Goal: Find specific page/section: Find specific page/section

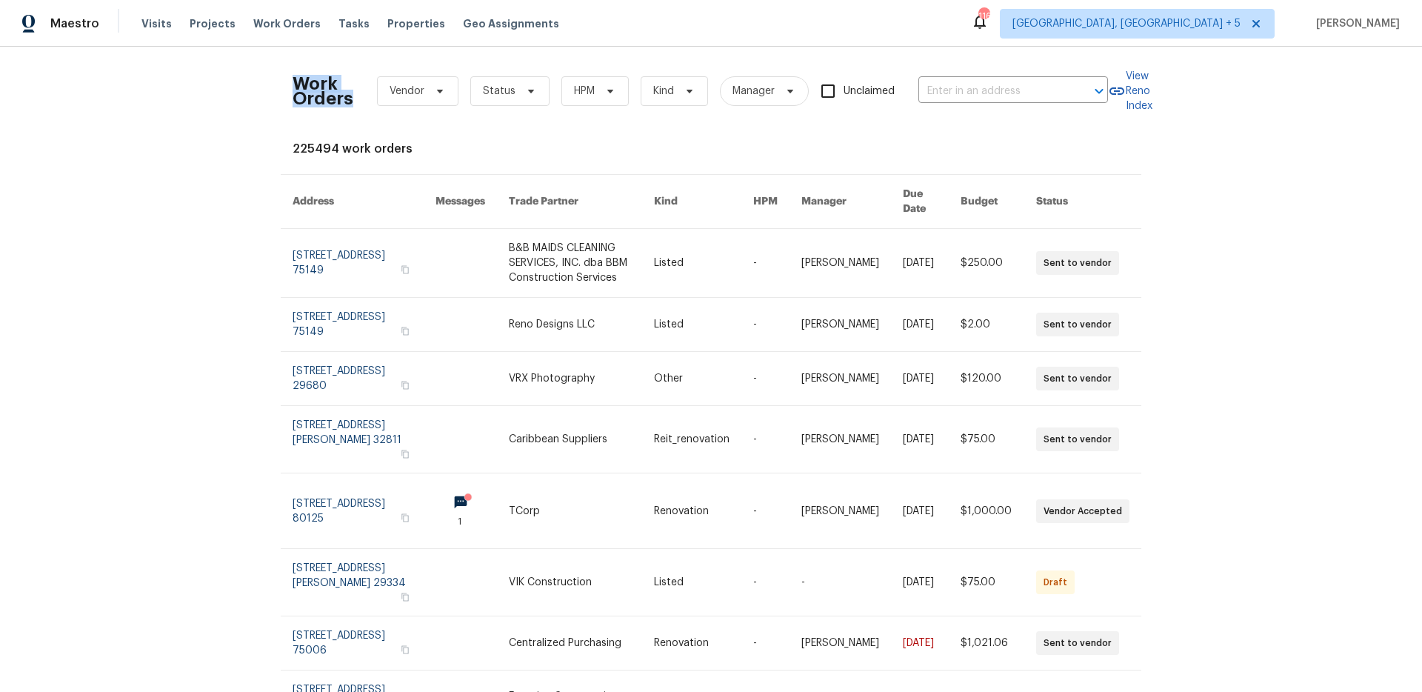
drag, startPoint x: 283, startPoint y: 81, endPoint x: 350, endPoint y: 97, distance: 69.3
click at [350, 97] on div "Work Orders Vendor Status HPM Kind Manager Unclaimed ​ View Reno Index 225494 w…" at bounding box center [711, 369] width 1422 height 645
drag, startPoint x: 349, startPoint y: 95, endPoint x: 340, endPoint y: 93, distance: 9.0
click at [348, 95] on div "Work Orders Vendor Status HPM Kind Manager Unclaimed ​" at bounding box center [699, 90] width 815 height 65
click at [336, 93] on h2 "Work Orders" at bounding box center [322, 91] width 61 height 30
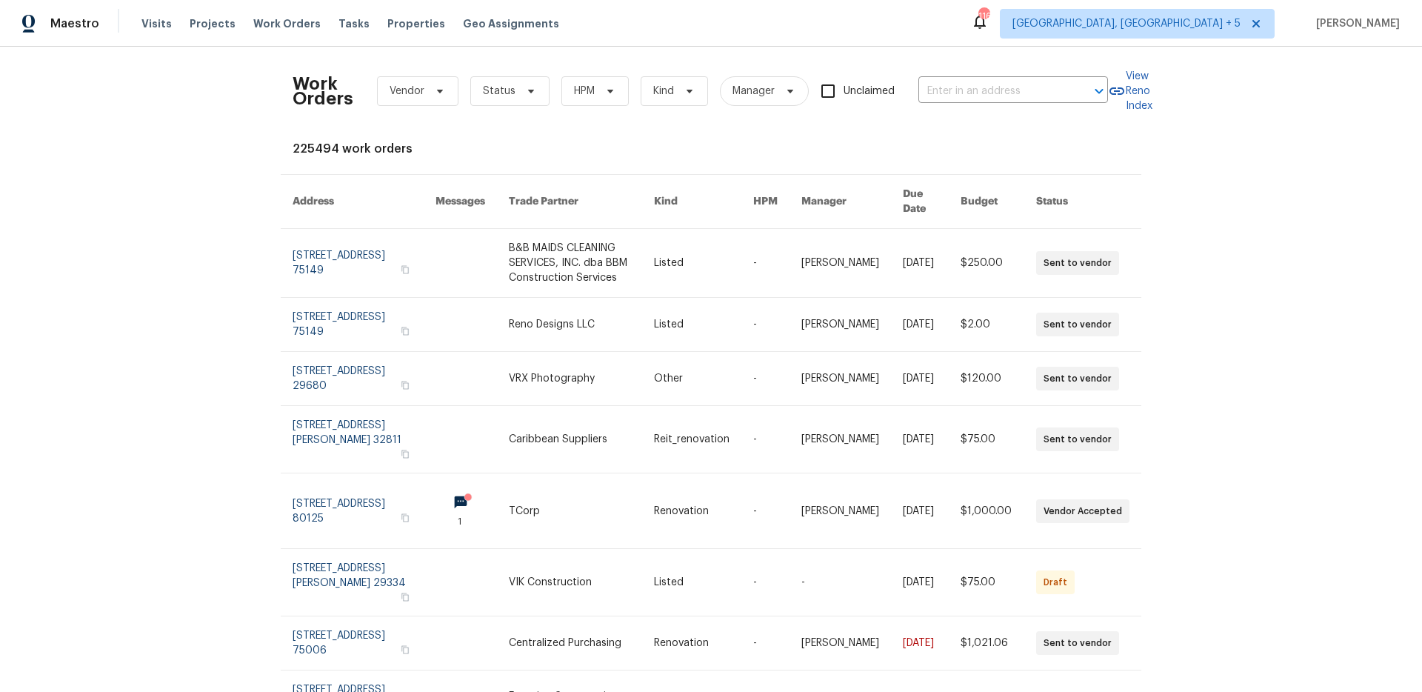
click at [333, 93] on h2 "Work Orders" at bounding box center [322, 91] width 61 height 30
click at [323, 85] on h2 "Work Orders" at bounding box center [322, 91] width 61 height 30
click at [305, 79] on h2 "Work Orders" at bounding box center [322, 91] width 61 height 30
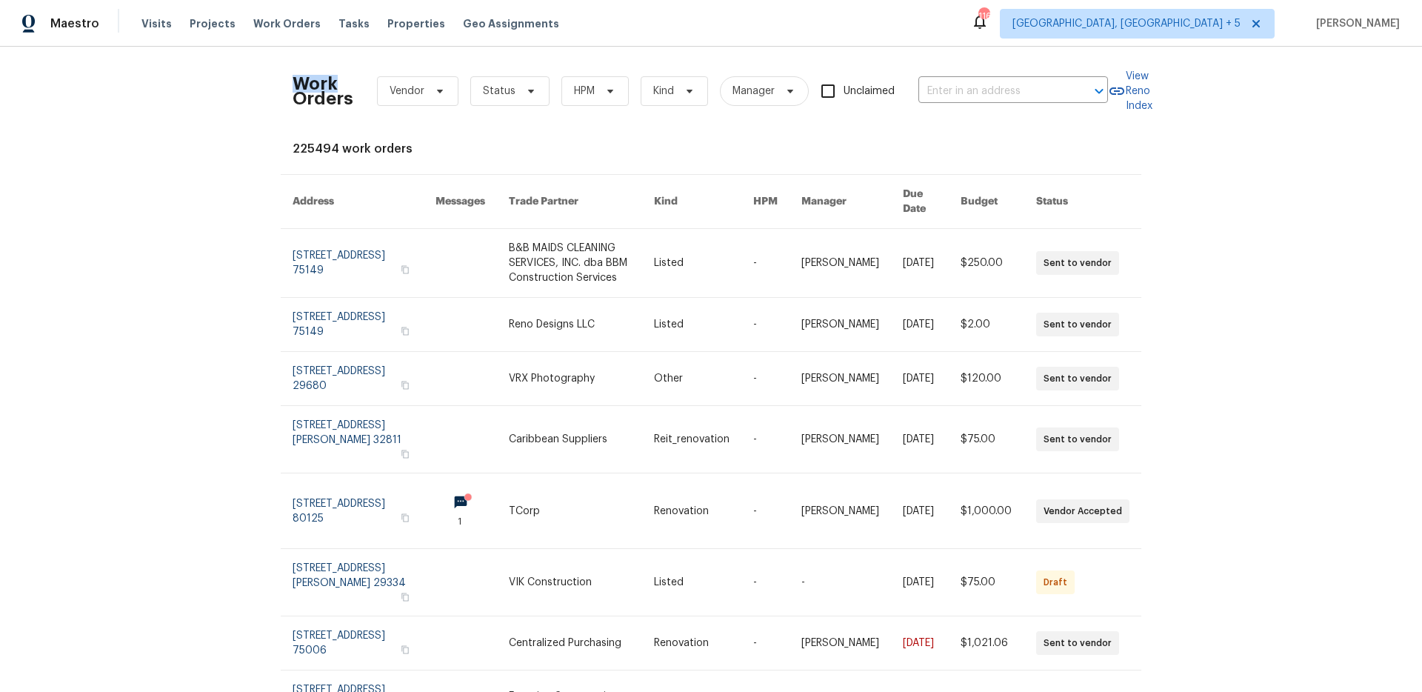
click at [305, 79] on h2 "Work Orders" at bounding box center [322, 91] width 61 height 30
click at [325, 97] on h2 "Work Orders" at bounding box center [322, 91] width 61 height 30
click at [311, 76] on h2 "Work Orders" at bounding box center [322, 91] width 61 height 30
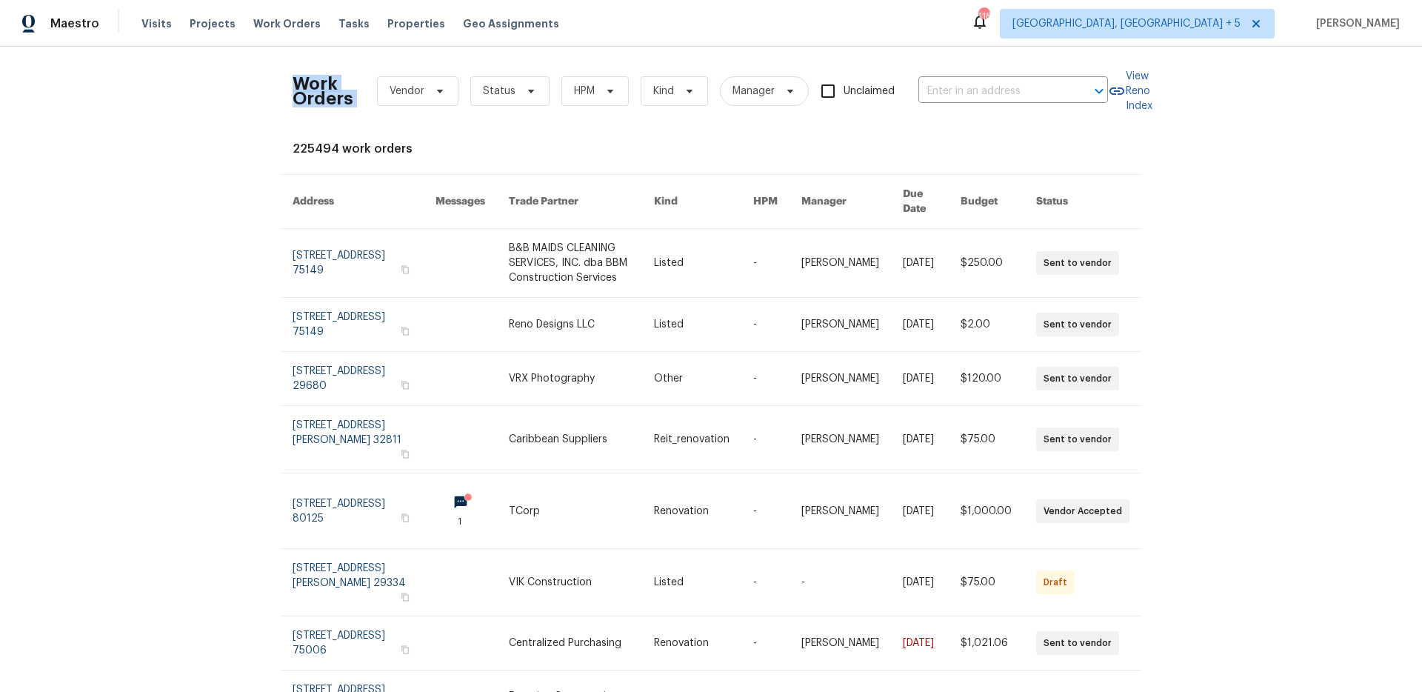
click at [311, 76] on h2 "Work Orders" at bounding box center [322, 91] width 61 height 30
click at [316, 97] on h2 "Work Orders" at bounding box center [322, 91] width 61 height 30
click at [316, 96] on h2 "Work Orders" at bounding box center [322, 91] width 61 height 30
click at [315, 84] on h2 "Work Orders" at bounding box center [322, 91] width 61 height 30
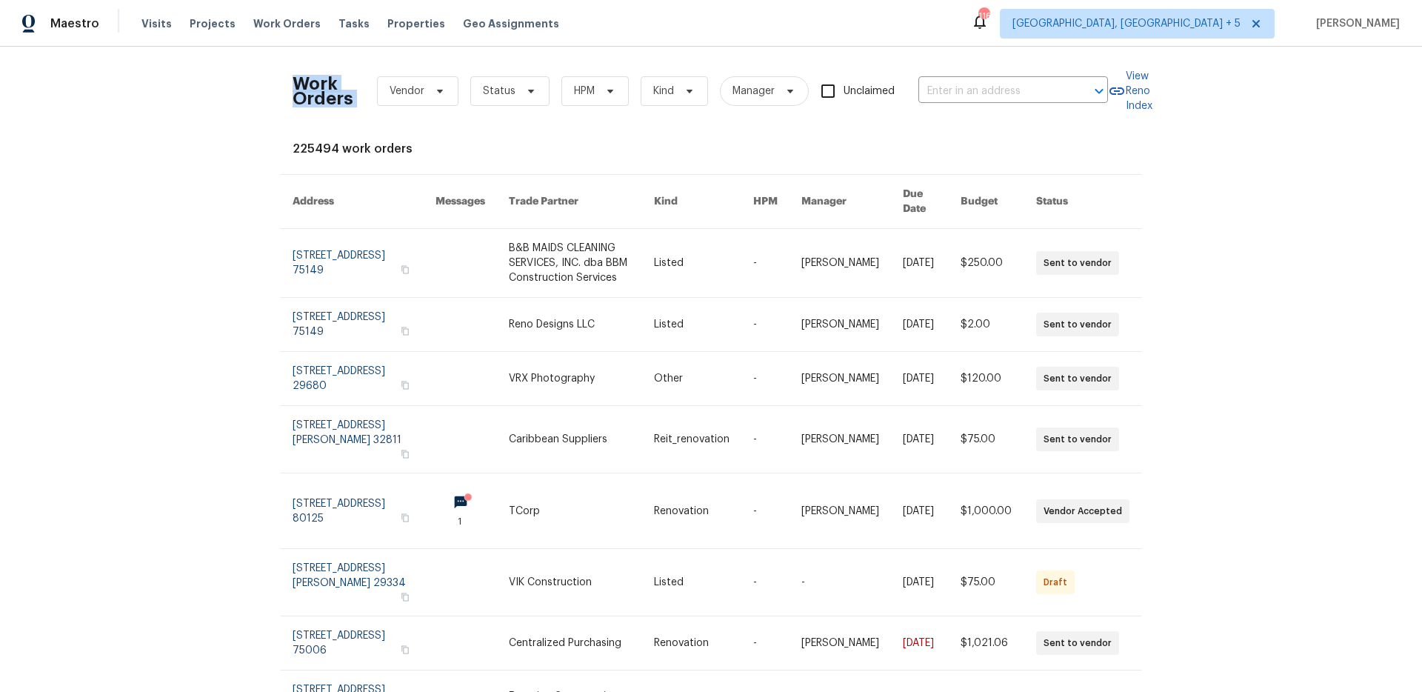
click at [315, 83] on h2 "Work Orders" at bounding box center [322, 91] width 61 height 30
click at [321, 97] on h2 "Work Orders" at bounding box center [322, 91] width 61 height 30
click at [318, 87] on h2 "Work Orders" at bounding box center [322, 91] width 61 height 30
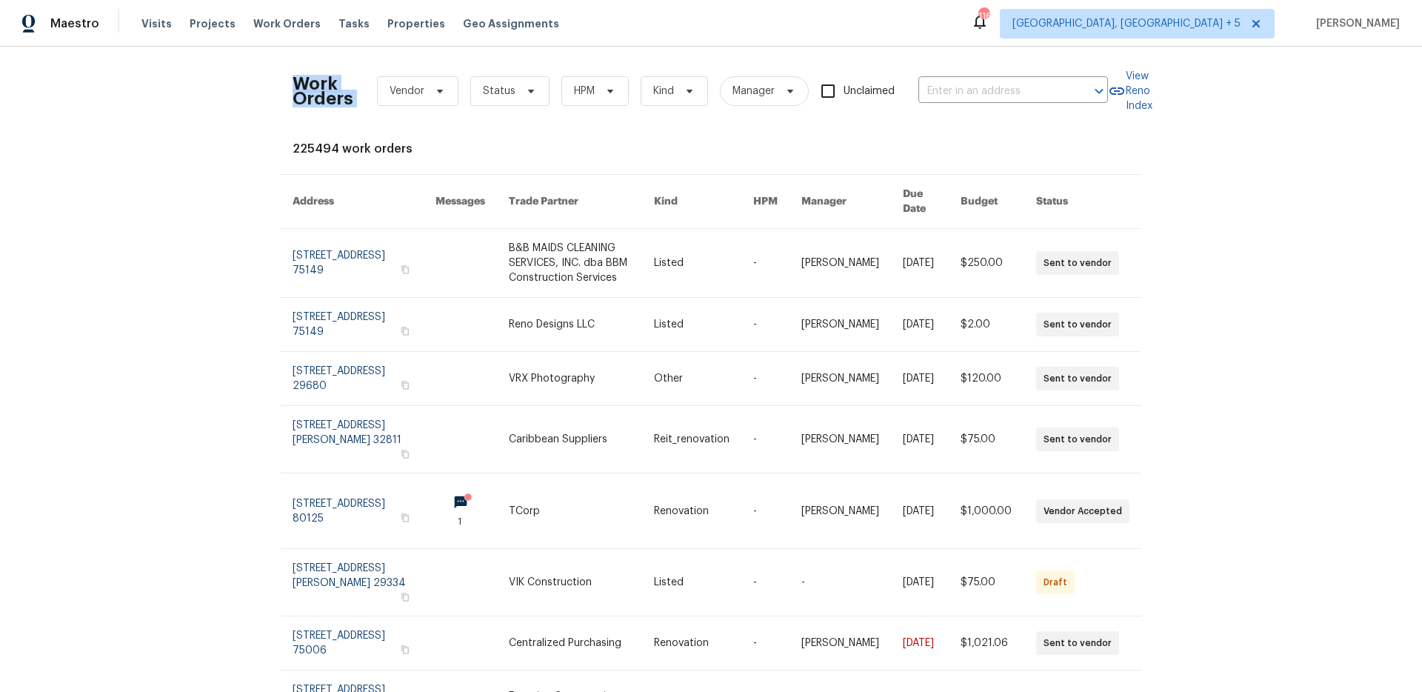
click at [318, 87] on h2 "Work Orders" at bounding box center [322, 91] width 61 height 30
click at [321, 96] on h2 "Work Orders" at bounding box center [322, 91] width 61 height 30
click at [316, 86] on h2 "Work Orders" at bounding box center [322, 91] width 61 height 30
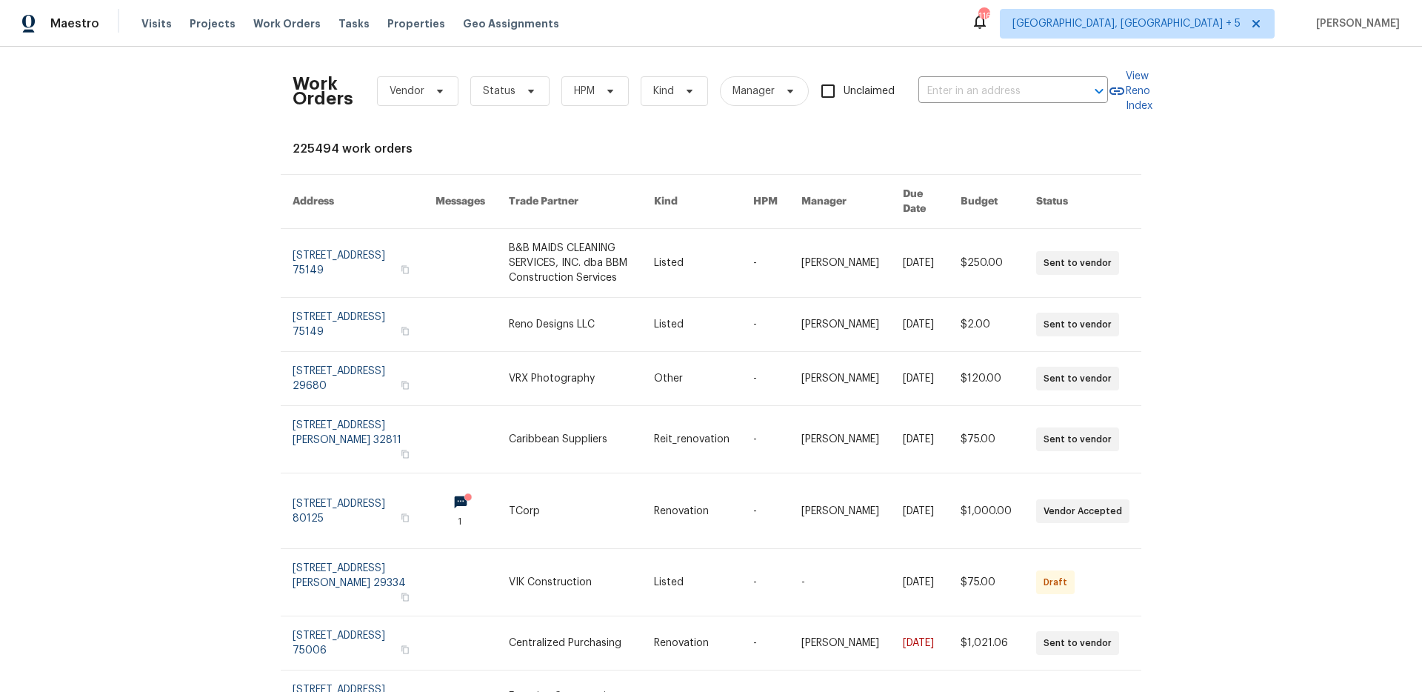
click at [332, 98] on h2 "Work Orders" at bounding box center [322, 91] width 61 height 30
click at [309, 83] on h2 "Work Orders" at bounding box center [322, 91] width 61 height 30
click at [306, 104] on h2 "Work Orders" at bounding box center [322, 91] width 61 height 30
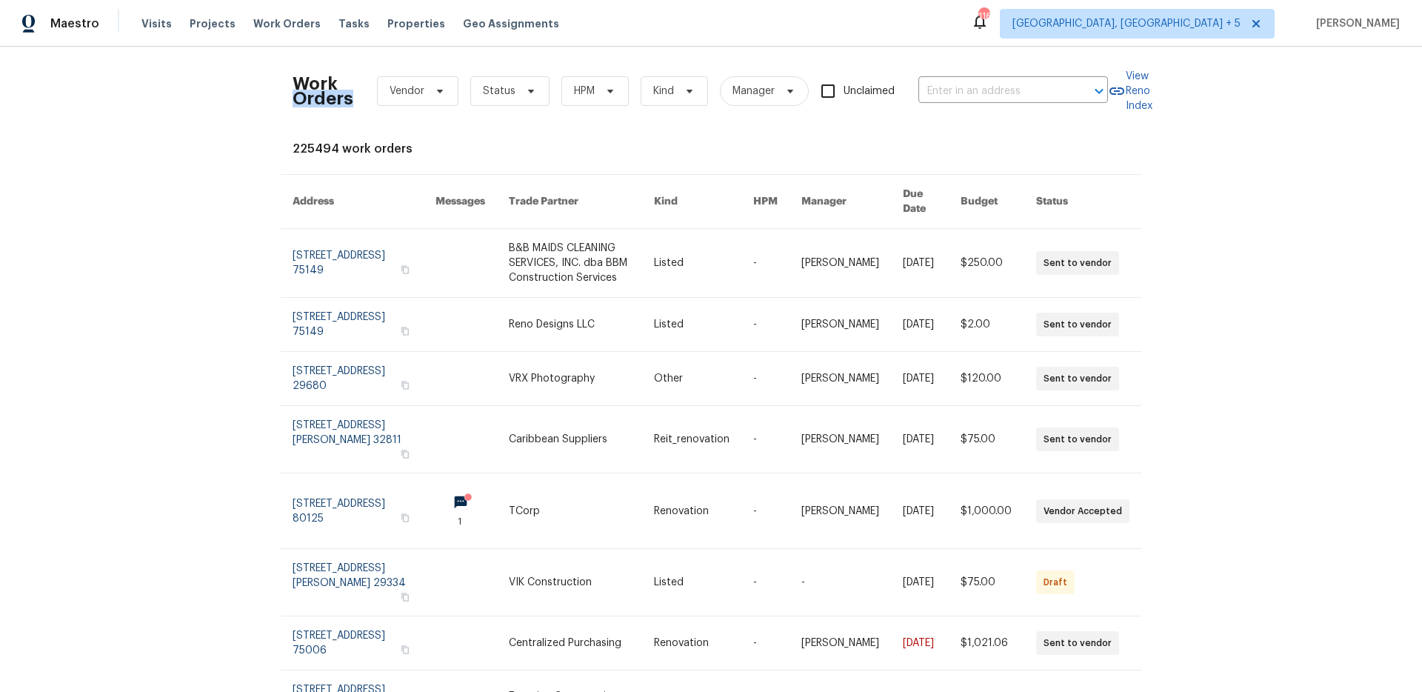
click at [306, 104] on h2 "Work Orders" at bounding box center [322, 91] width 61 height 30
click at [311, 80] on h2 "Work Orders" at bounding box center [322, 91] width 61 height 30
click at [322, 83] on h2 "Work Orders" at bounding box center [322, 91] width 61 height 30
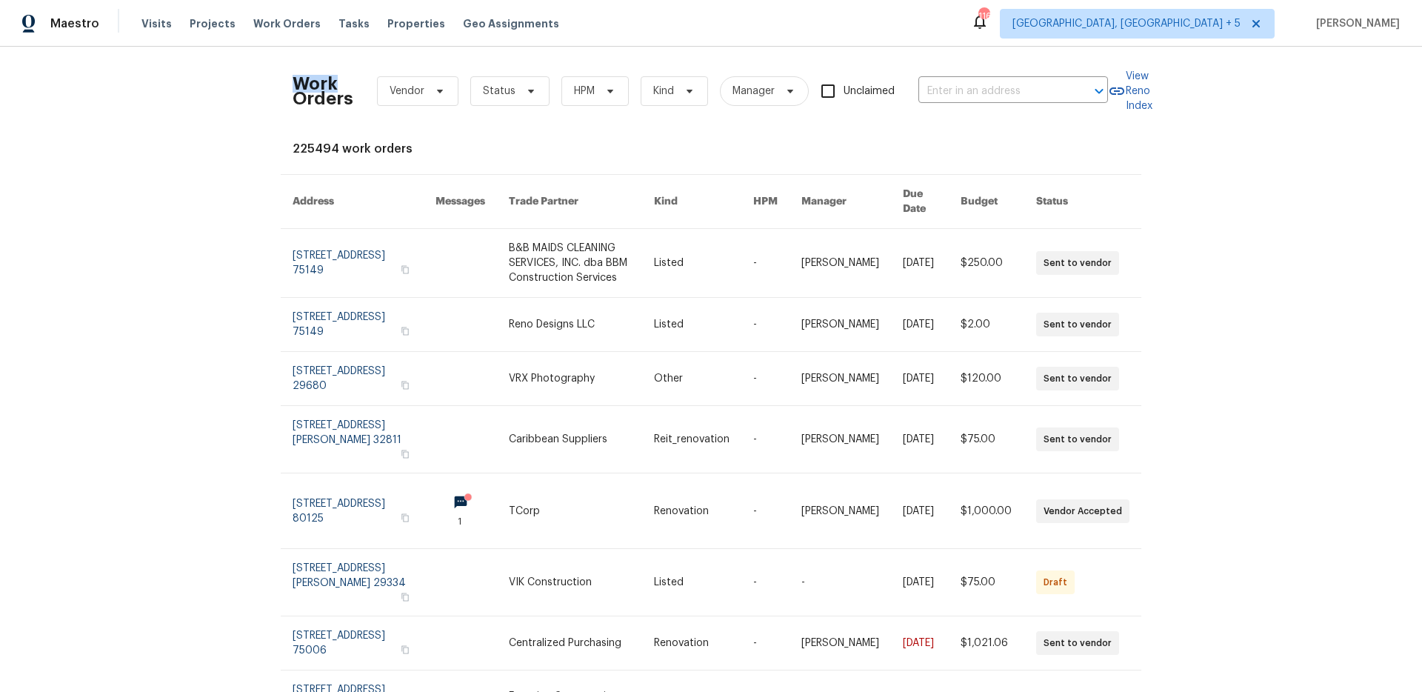
click at [322, 83] on h2 "Work Orders" at bounding box center [322, 91] width 61 height 30
click at [318, 80] on h2 "Work Orders" at bounding box center [322, 91] width 61 height 30
click at [322, 106] on h2 "Work Orders" at bounding box center [322, 91] width 61 height 30
drag, startPoint x: 322, startPoint y: 106, endPoint x: 339, endPoint y: 96, distance: 19.6
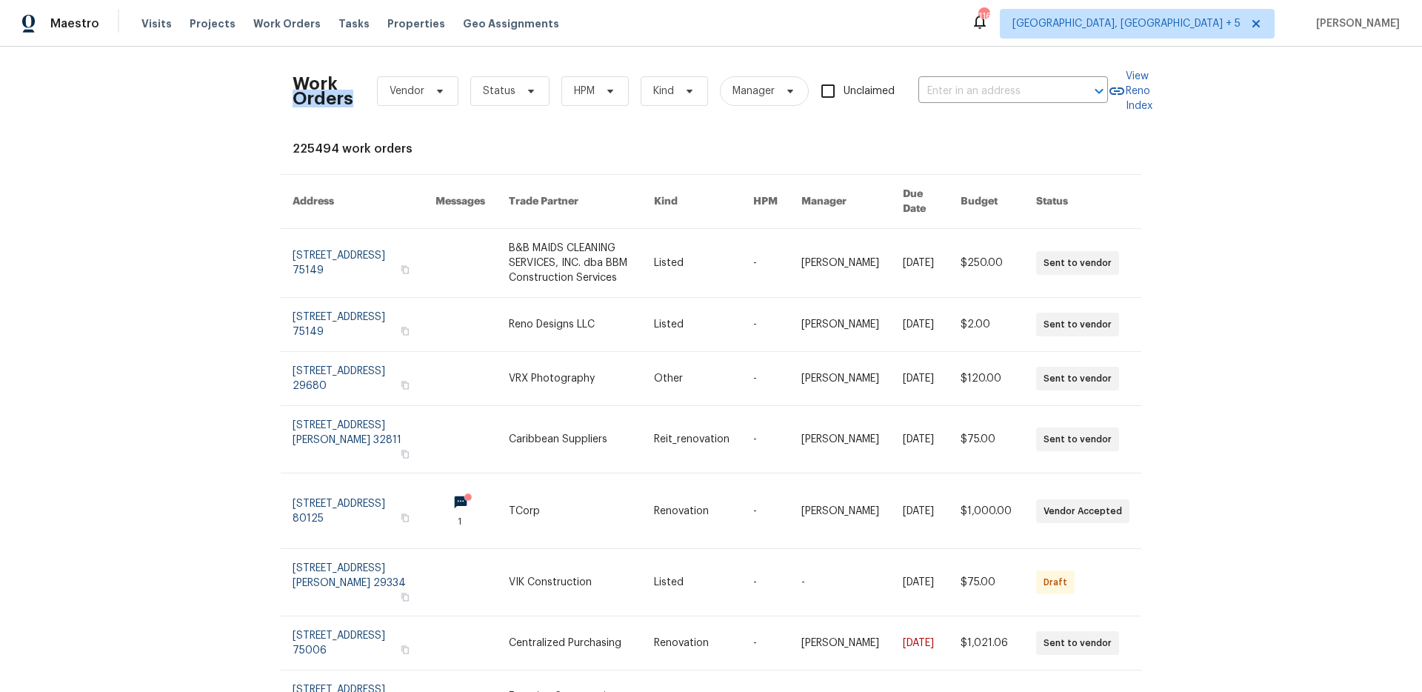
click at [322, 106] on h2 "Work Orders" at bounding box center [322, 91] width 61 height 30
click at [325, 84] on h2 "Work Orders" at bounding box center [322, 91] width 61 height 30
click at [327, 104] on h2 "Work Orders" at bounding box center [322, 91] width 61 height 30
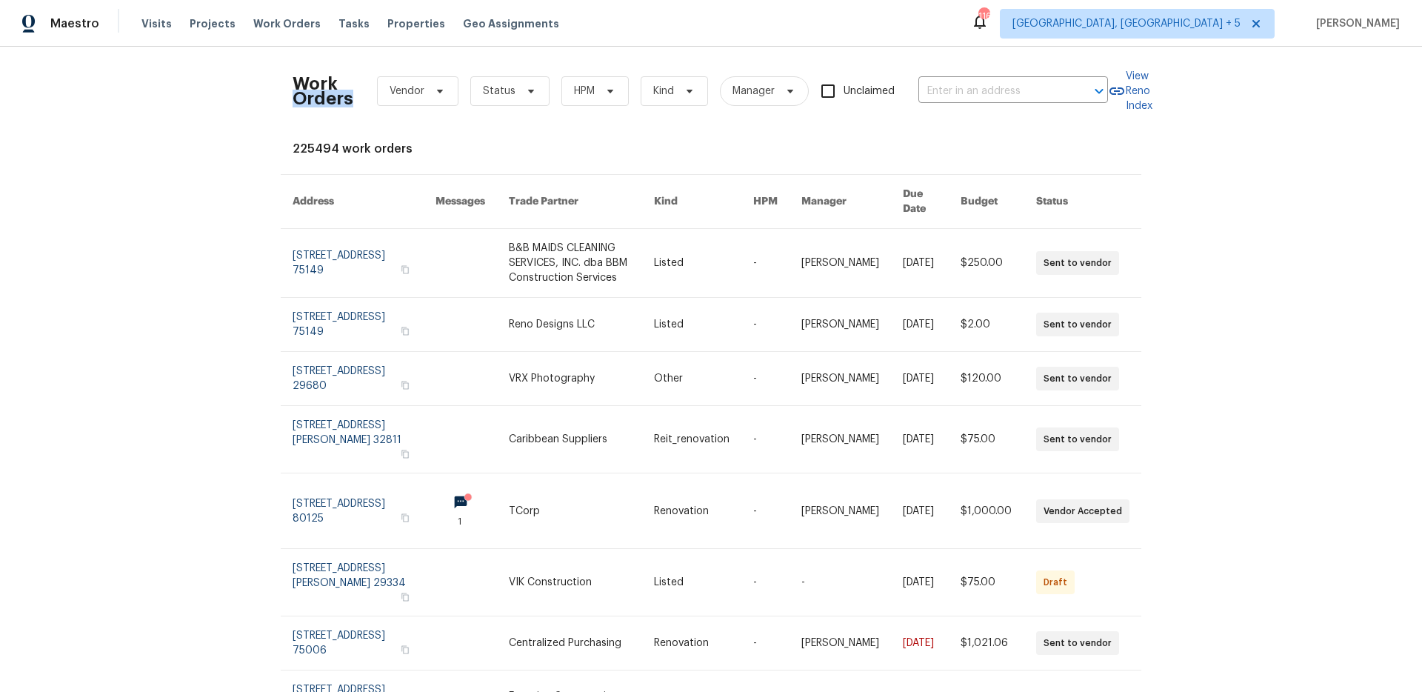
click at [327, 104] on h2 "Work Orders" at bounding box center [322, 91] width 61 height 30
click at [315, 89] on h2 "Work Orders" at bounding box center [322, 91] width 61 height 30
